Goal: Transaction & Acquisition: Purchase product/service

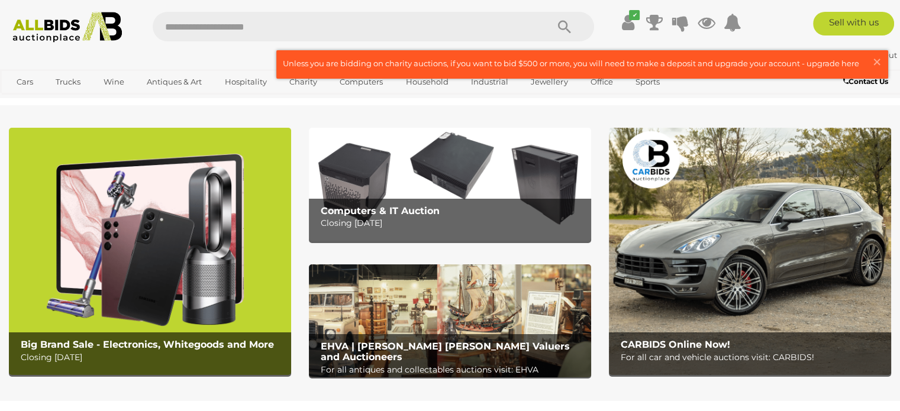
click at [173, 232] on img at bounding box center [150, 251] width 282 height 247
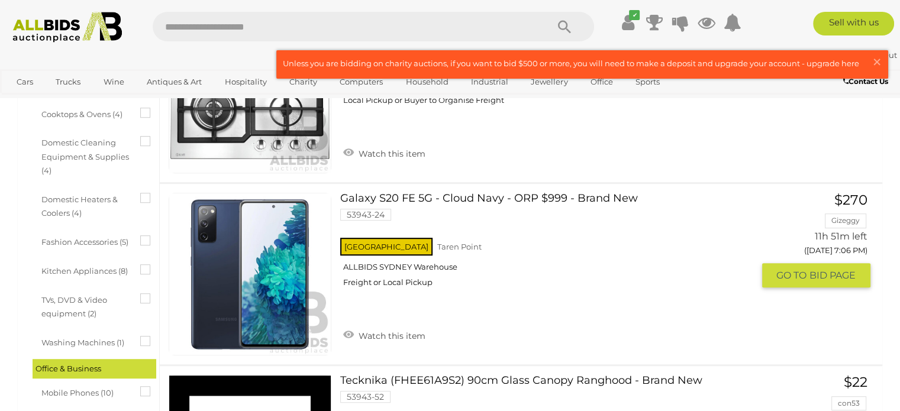
scroll to position [544, 0]
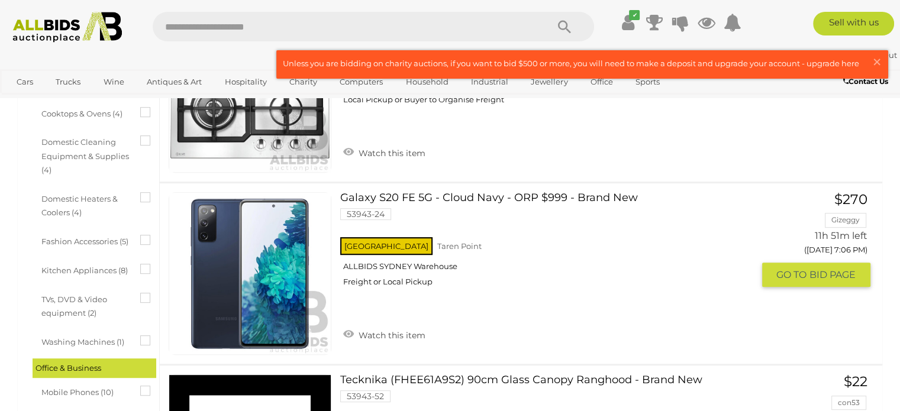
click at [425, 196] on link "Galaxy S20 FE 5G - Cloud Navy - ORP $999 - Brand New 53943-24 NSW Taren Point" at bounding box center [550, 243] width 403 height 103
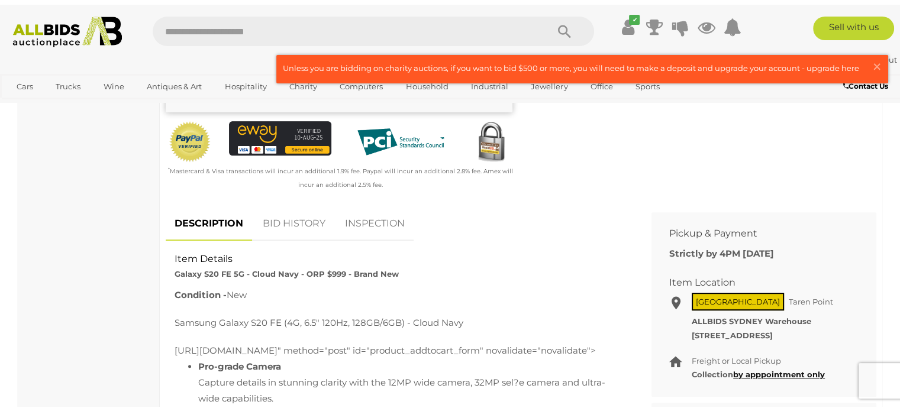
scroll to position [378, 0]
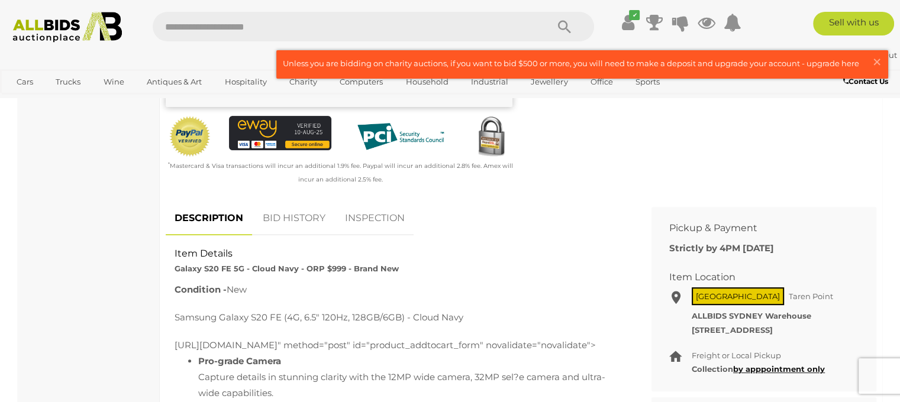
click at [308, 215] on link "BID HISTORY" at bounding box center [294, 218] width 80 height 35
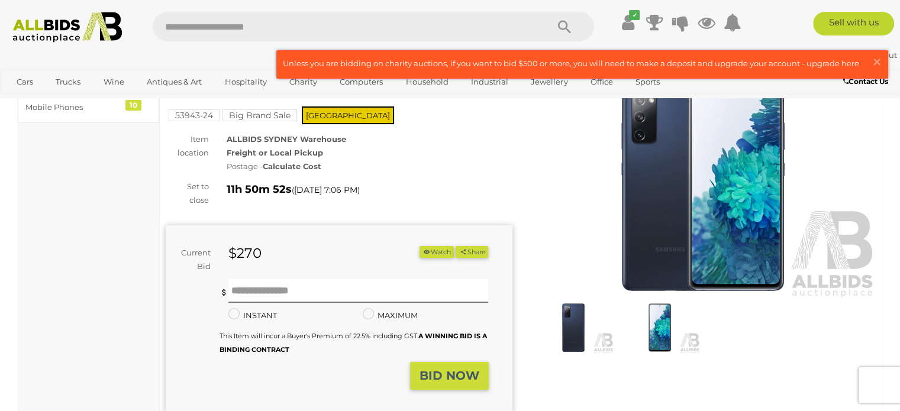
scroll to position [0, 0]
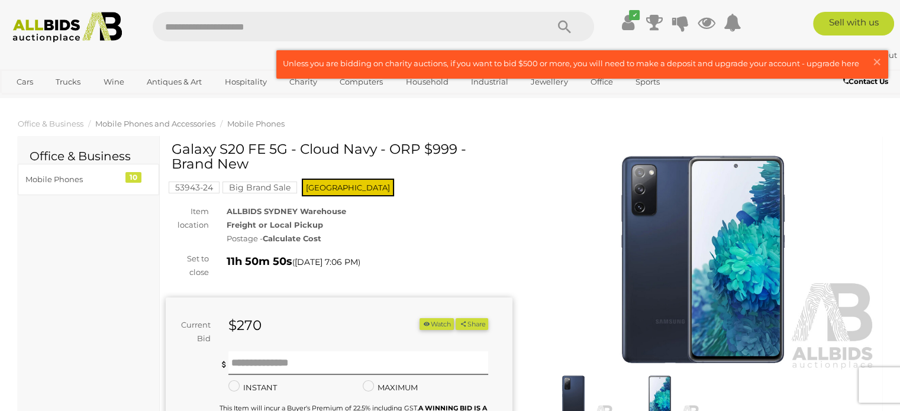
click at [189, 125] on span "Mobile Phones and Accessories" at bounding box center [155, 123] width 120 height 9
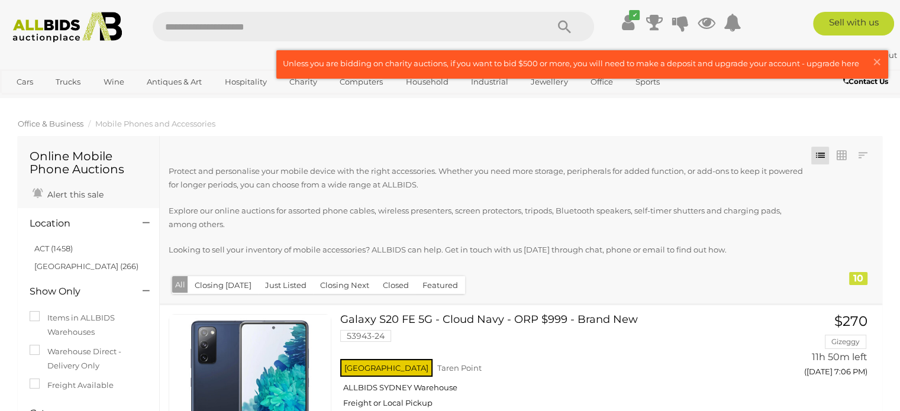
click at [71, 125] on span "Office & Business" at bounding box center [51, 123] width 66 height 9
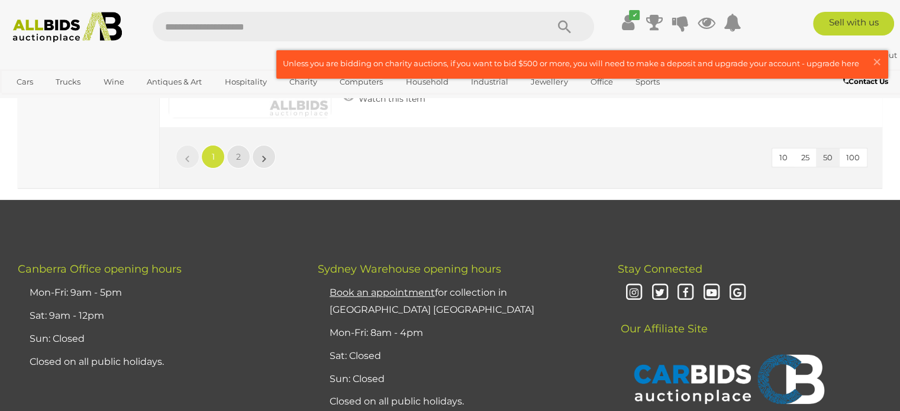
scroll to position [9287, 0]
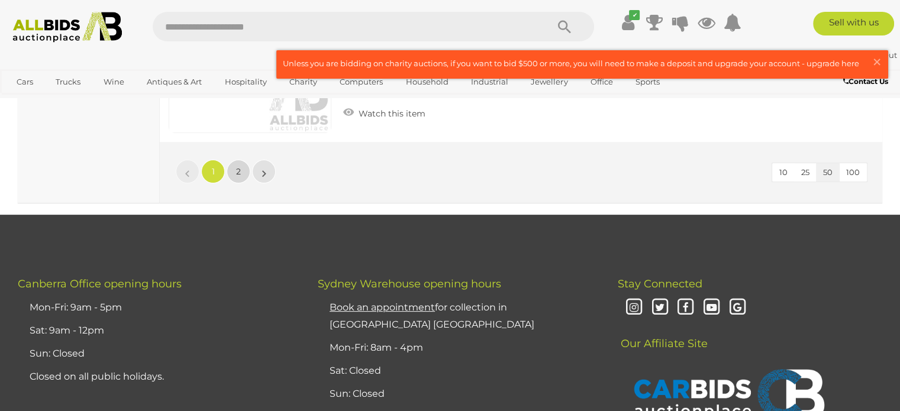
click at [229, 160] on link "2" at bounding box center [239, 172] width 24 height 24
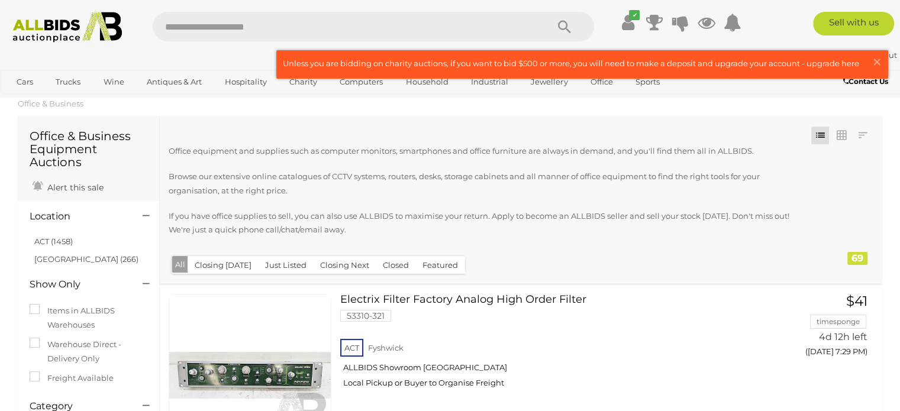
scroll to position [21, 0]
click at [42, 16] on img at bounding box center [68, 27] width 122 height 31
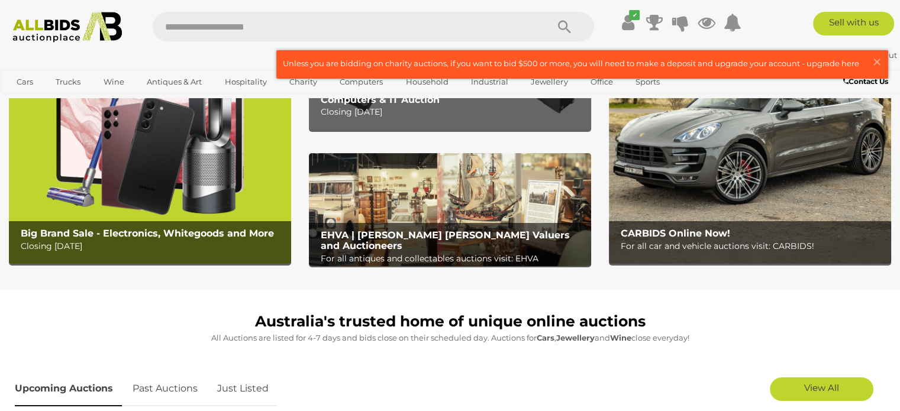
scroll to position [43, 0]
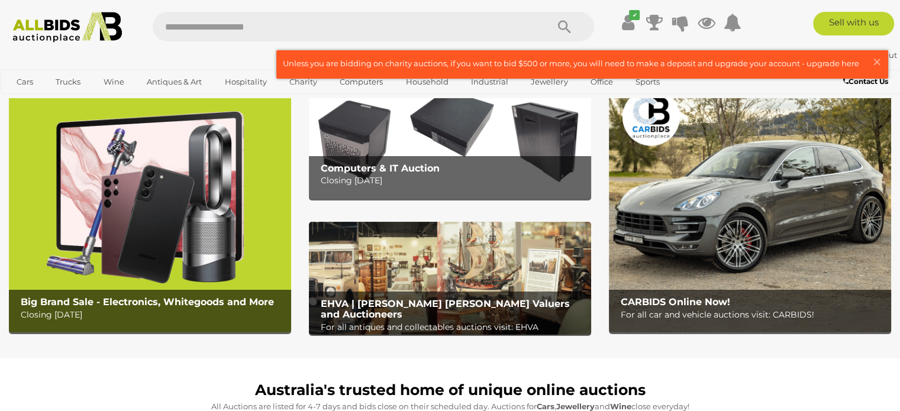
click at [175, 276] on img at bounding box center [150, 208] width 282 height 247
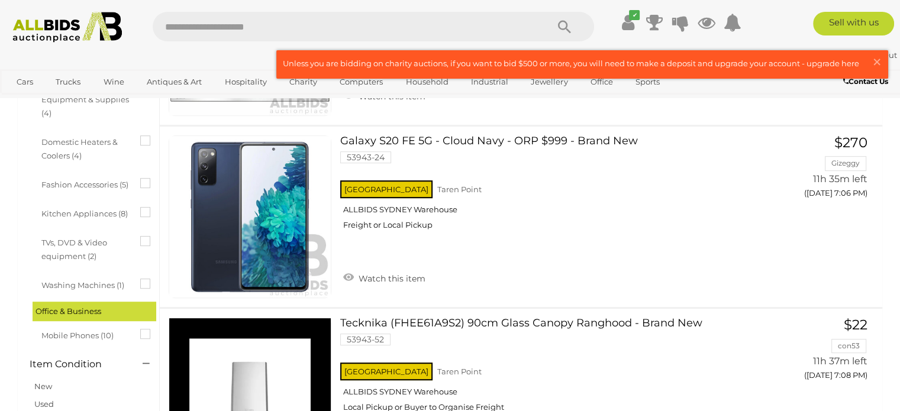
scroll to position [616, 0]
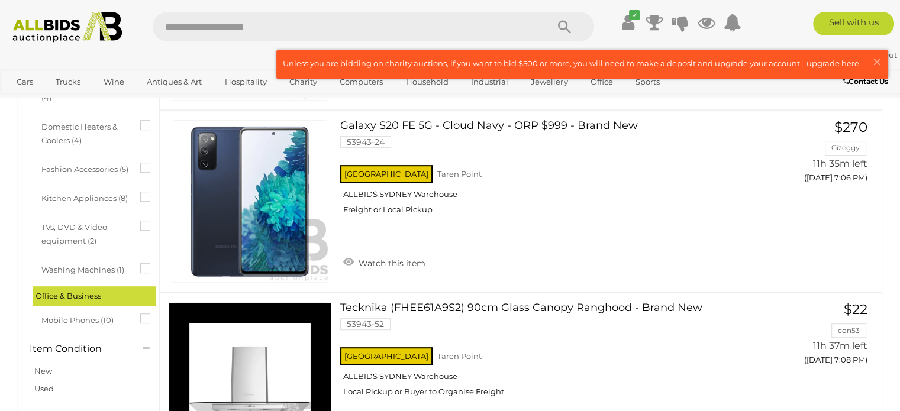
click at [140, 313] on icon at bounding box center [140, 313] width 0 height 0
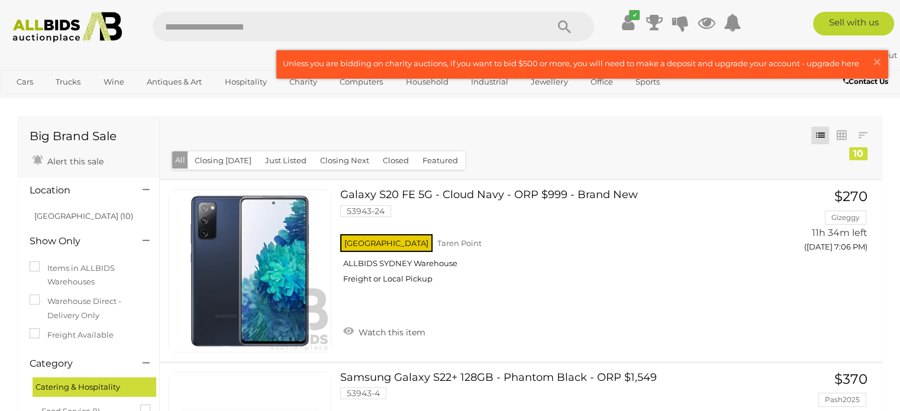
click at [49, 21] on img at bounding box center [68, 27] width 122 height 31
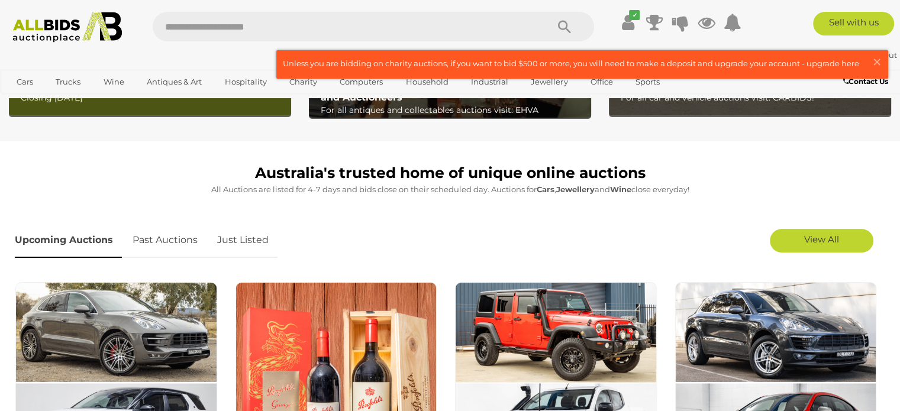
scroll to position [295, 0]
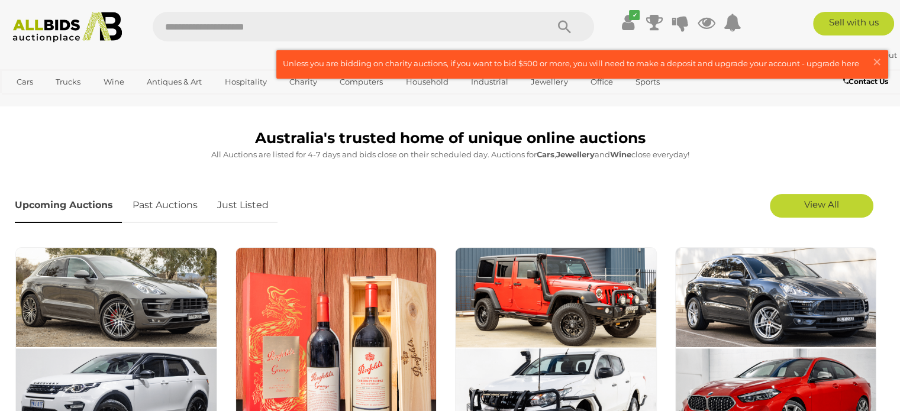
click at [163, 200] on link "Past Auctions" at bounding box center [165, 205] width 83 height 35
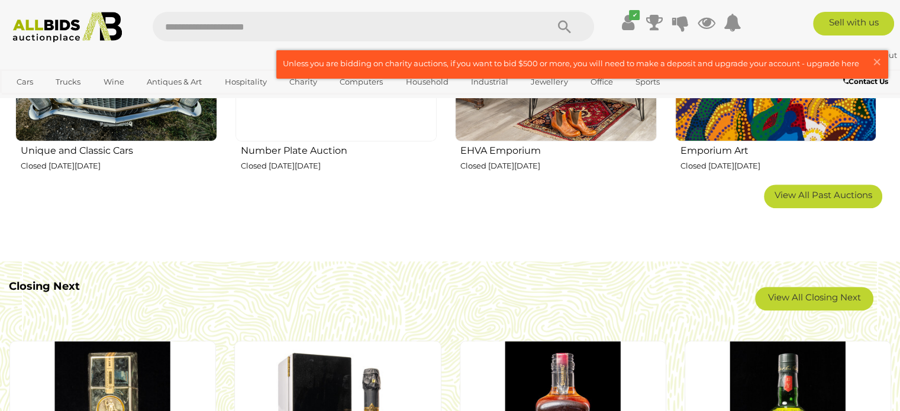
scroll to position [702, 0]
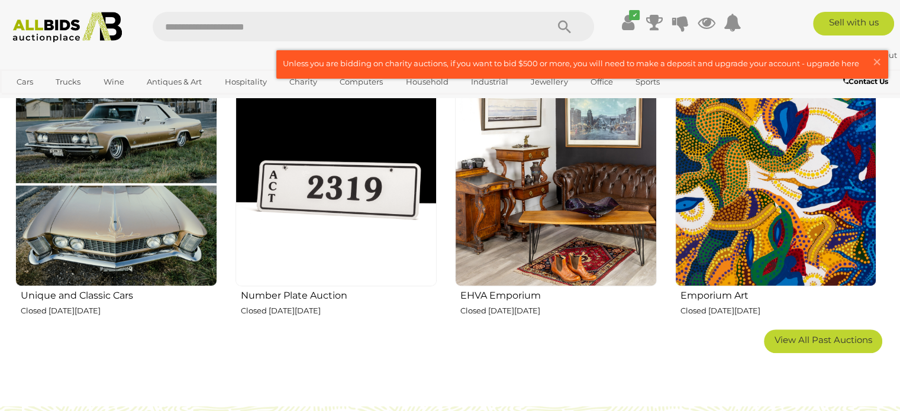
click at [67, 32] on img at bounding box center [68, 27] width 122 height 31
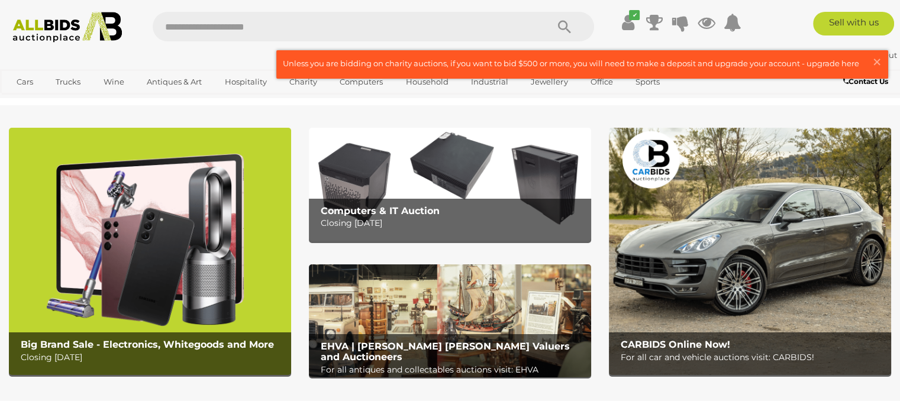
click at [712, 310] on img at bounding box center [750, 251] width 282 height 247
